Goal: Task Accomplishment & Management: Use online tool/utility

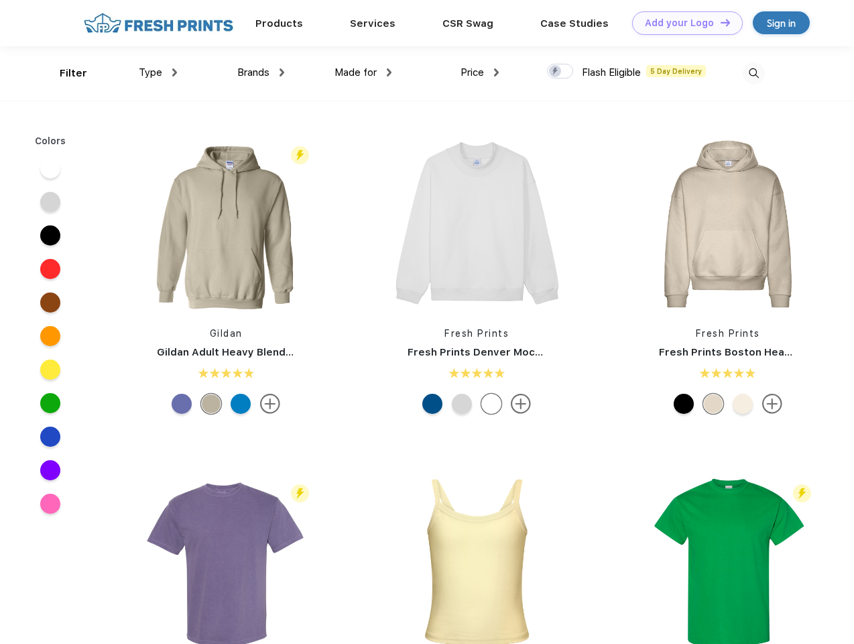
click at [683, 23] on link "Add your Logo Design Tool" at bounding box center [687, 22] width 111 height 23
click at [0, 0] on div "Design Tool" at bounding box center [0, 0] width 0 height 0
click at [719, 22] on link "Add your Logo Design Tool" at bounding box center [687, 22] width 111 height 23
click at [64, 73] on div "Filter" at bounding box center [73, 73] width 27 height 15
click at [158, 72] on span "Type" at bounding box center [150, 72] width 23 height 12
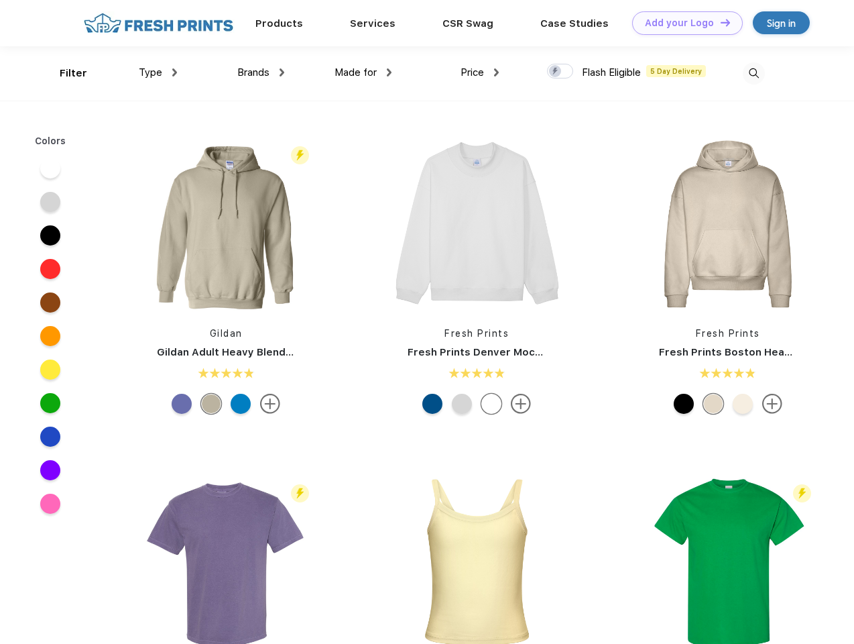
click at [261, 72] on span "Brands" at bounding box center [253, 72] width 32 height 12
click at [363, 72] on span "Made for" at bounding box center [356, 72] width 42 height 12
click at [480, 72] on span "Price" at bounding box center [472, 72] width 23 height 12
click at [561, 72] on div at bounding box center [560, 71] width 26 height 15
click at [556, 72] on input "checkbox" at bounding box center [551, 67] width 9 height 9
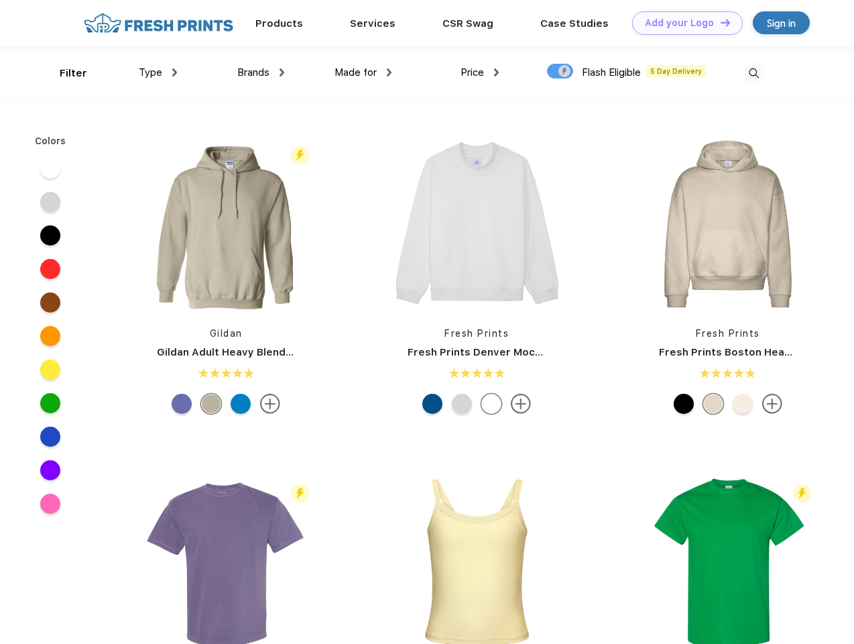
click at [754, 73] on img at bounding box center [754, 73] width 22 height 22
